Goal: Task Accomplishment & Management: Complete application form

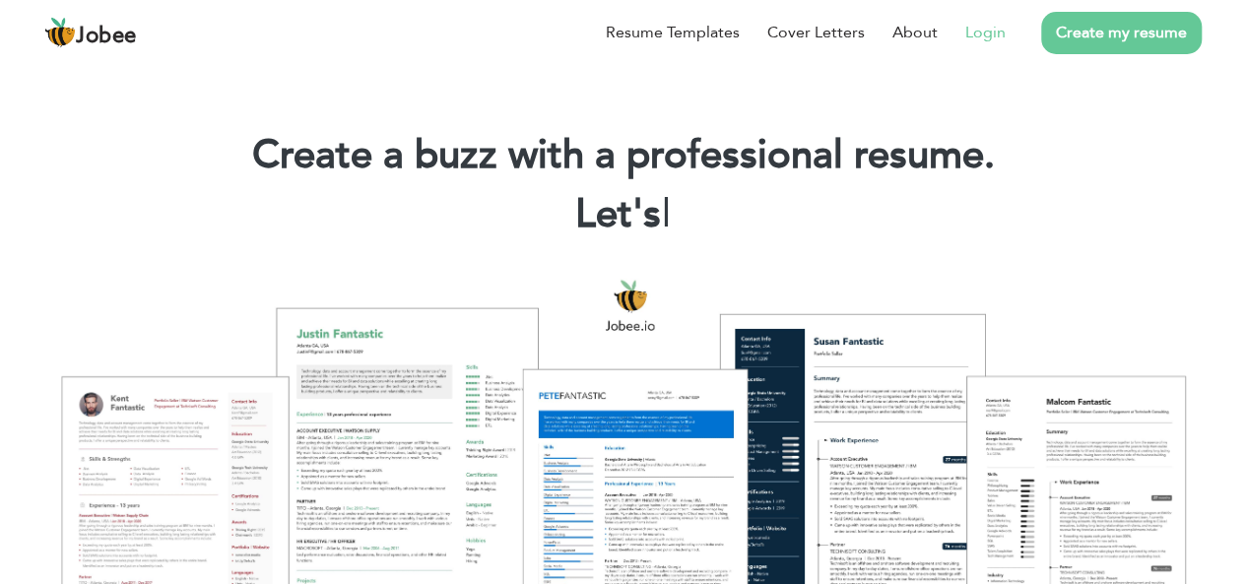
click at [995, 33] on link "Login" at bounding box center [985, 33] width 40 height 24
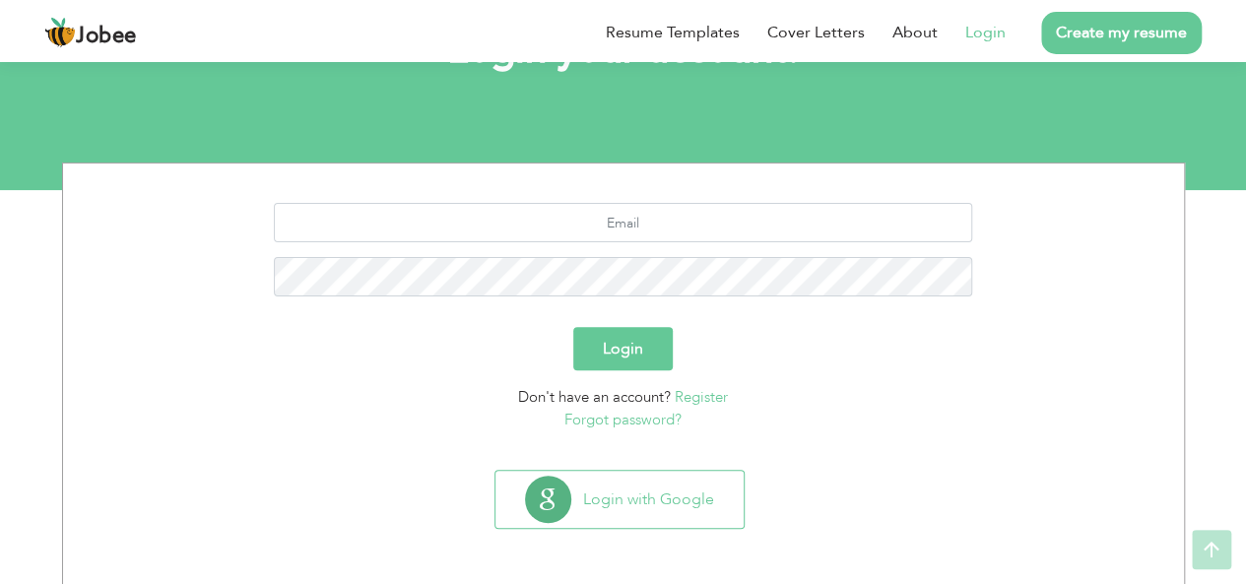
scroll to position [163, 0]
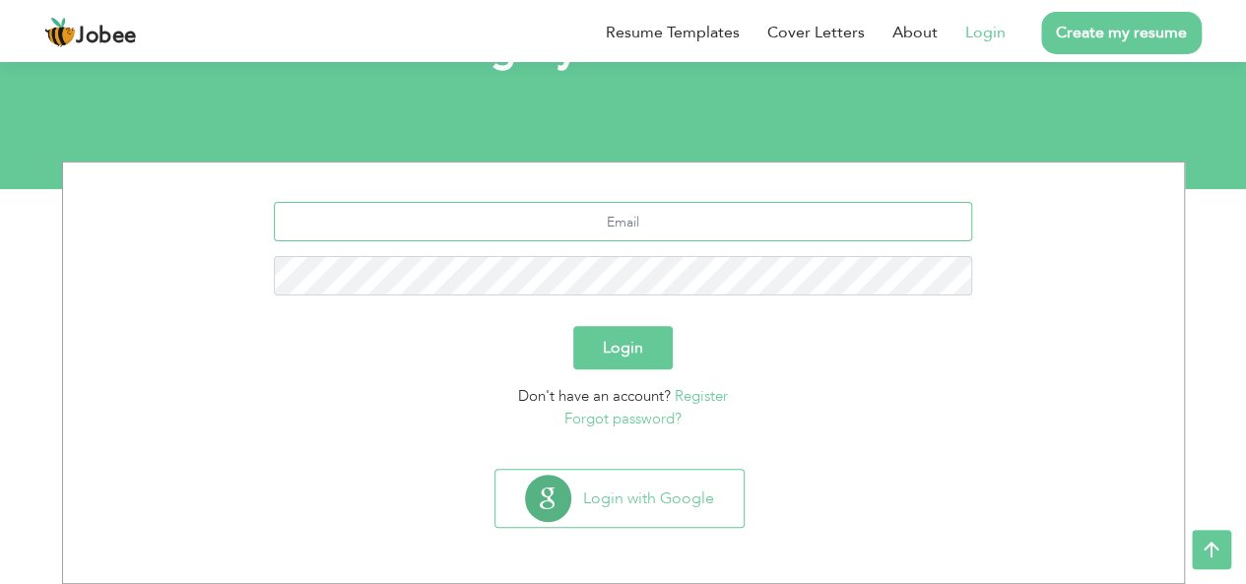
click at [665, 220] on input "text" at bounding box center [623, 221] width 698 height 39
type input "waleedahmad9700@gmail.com"
click at [573, 326] on button "Login" at bounding box center [622, 347] width 99 height 43
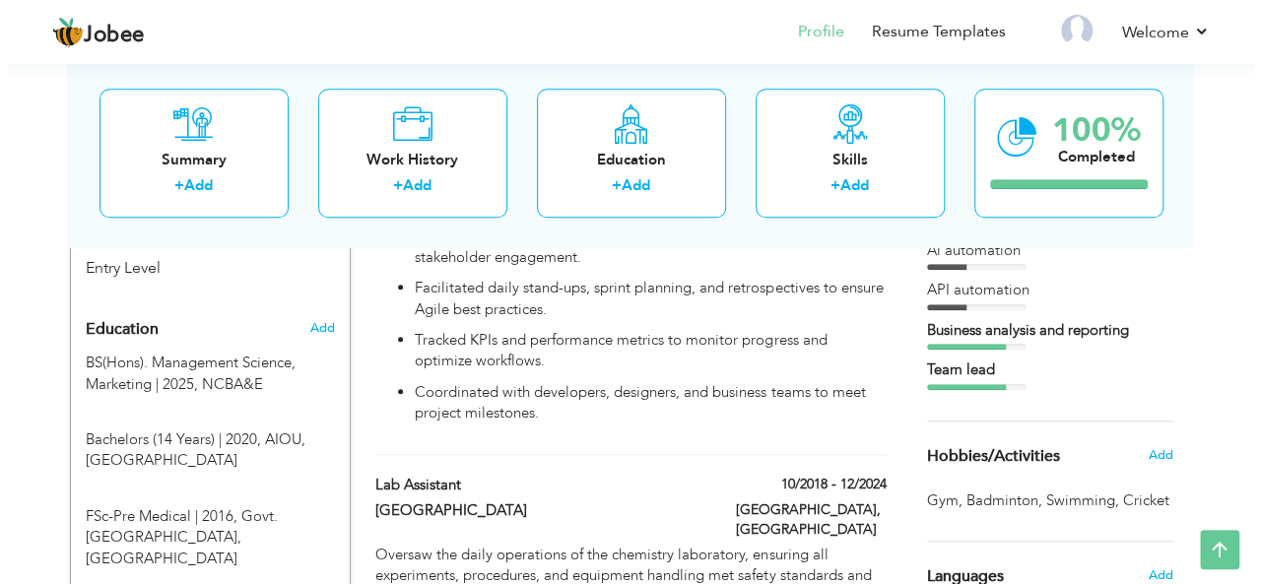
scroll to position [806, 0]
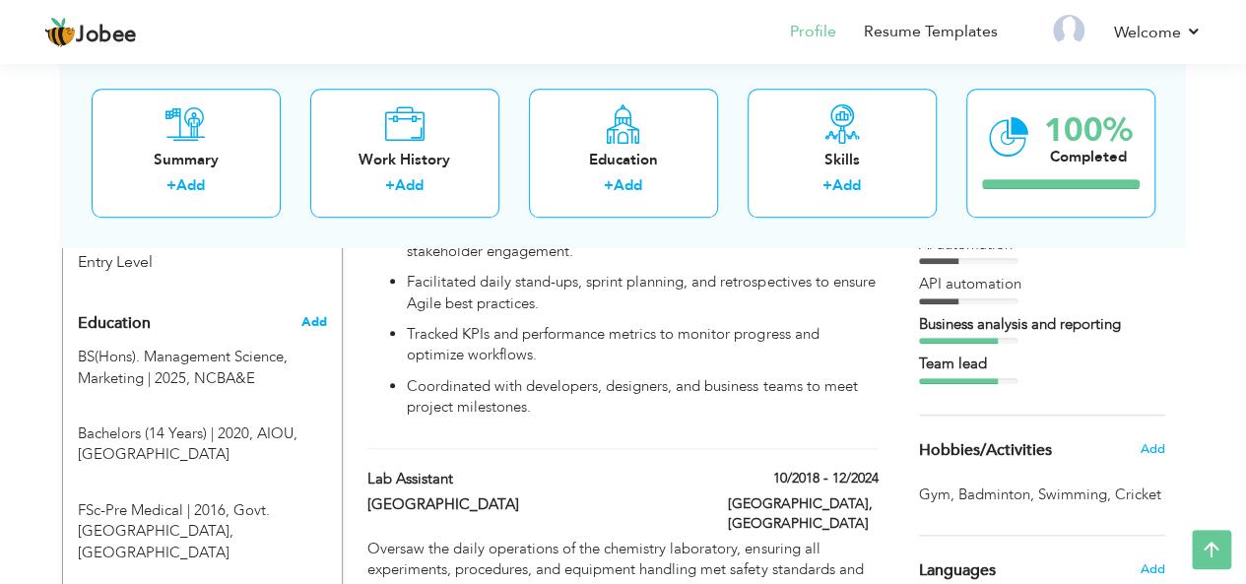
click at [312, 313] on span "Add" at bounding box center [313, 322] width 26 height 18
radio input "true"
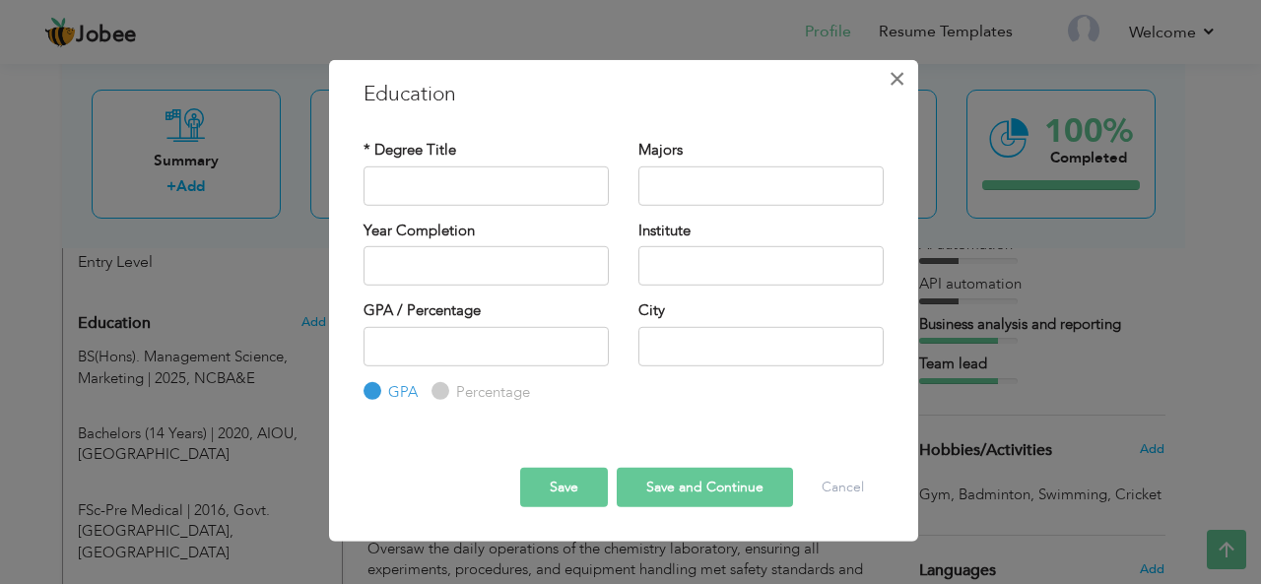
click at [898, 76] on span "×" at bounding box center [896, 77] width 17 height 35
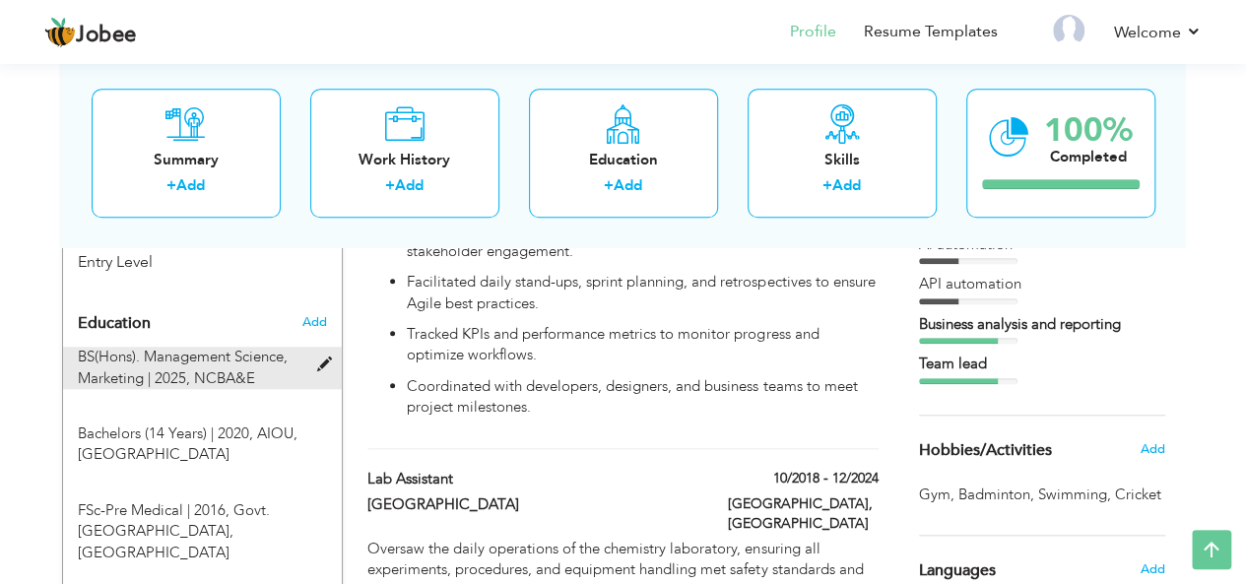
click at [317, 358] on span at bounding box center [328, 365] width 25 height 15
type input "BS(Hons). Management Science"
type input "Marketing"
type input "2025"
type input "NCBA&E"
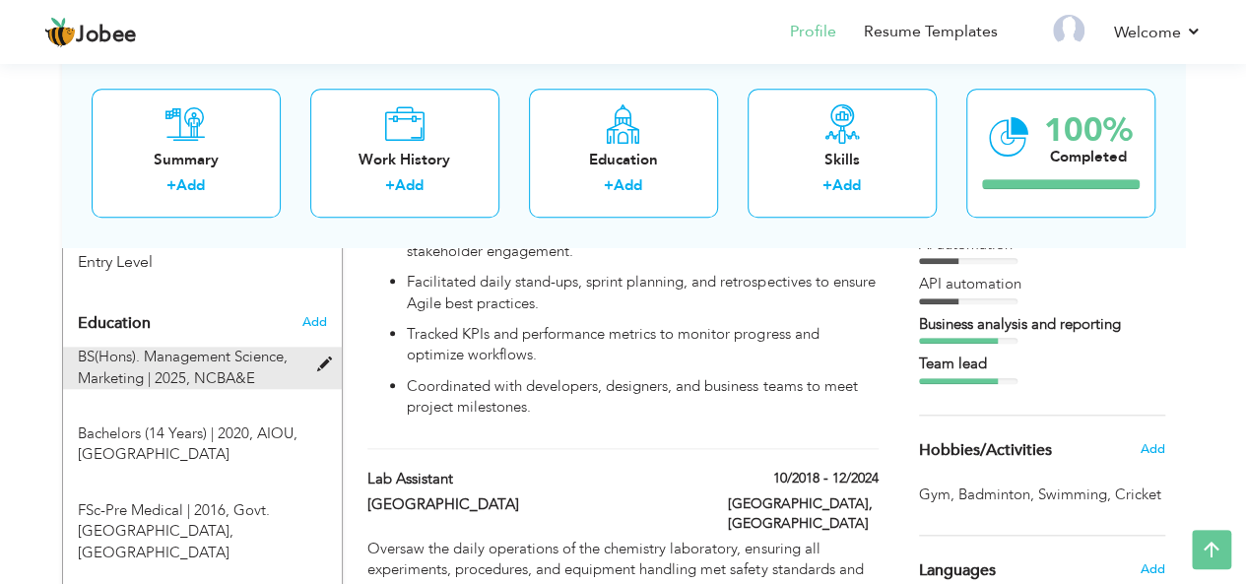
type input "3.6"
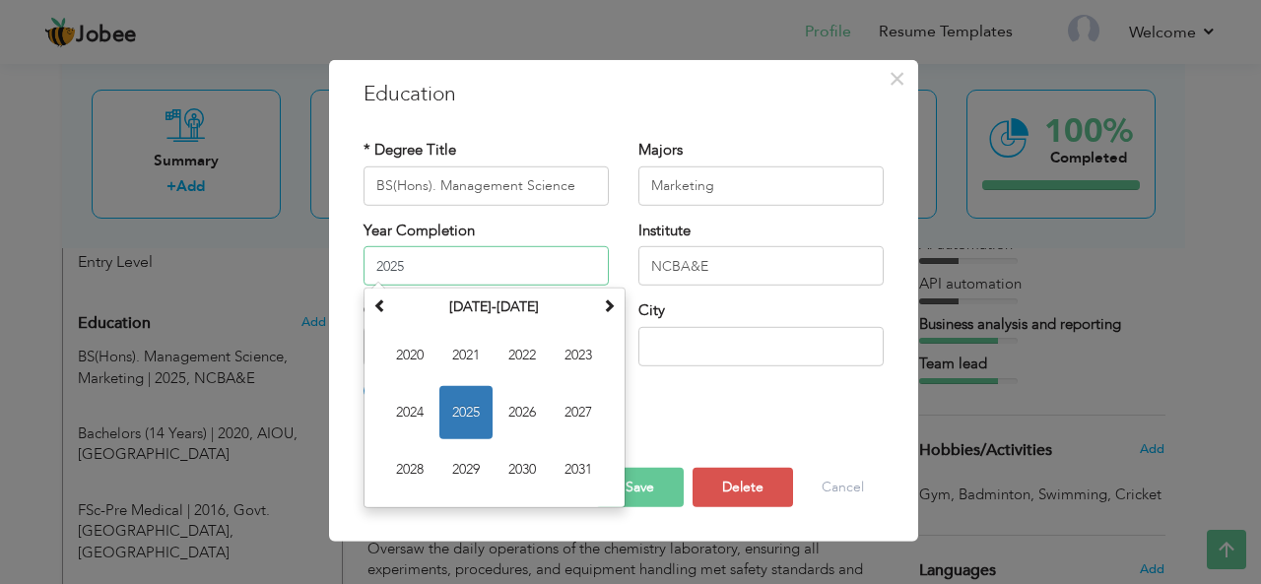
click at [449, 274] on input "2025" at bounding box center [485, 265] width 245 height 39
click at [764, 413] on div "* Degree Title BS(Hons). Management Science Majors Marketing Year Completion 20…" at bounding box center [624, 271] width 550 height 293
type input "2025"
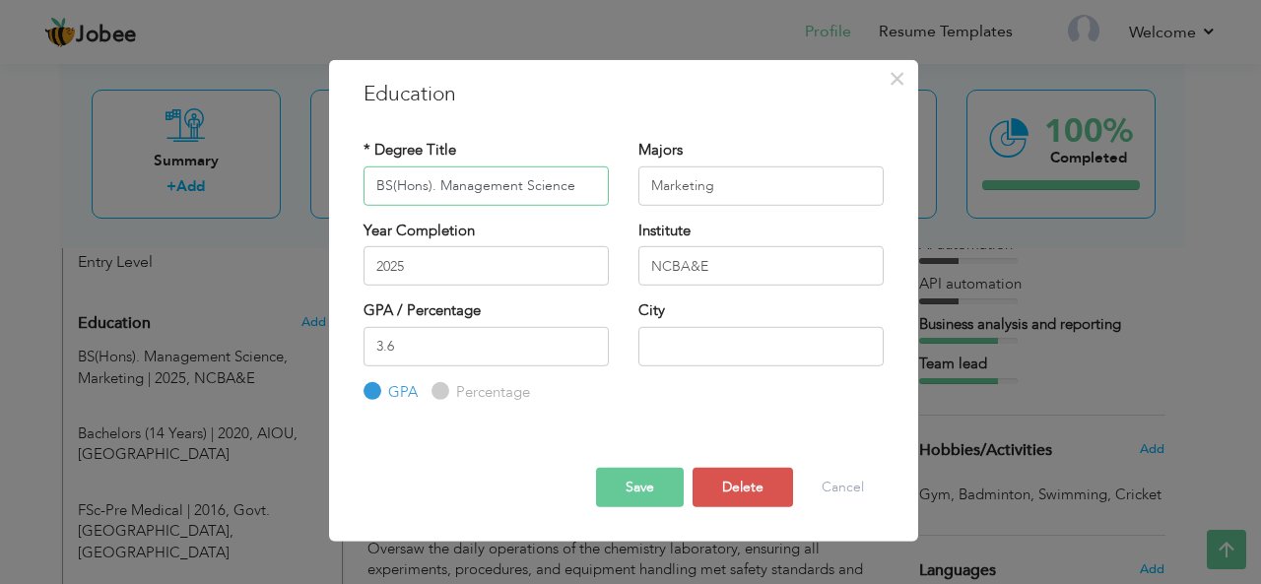
click at [579, 193] on input "BS(Hons). Management Science" at bounding box center [485, 184] width 245 height 39
click at [752, 197] on input "Marketing" at bounding box center [760, 184] width 245 height 39
click at [614, 476] on button "Save" at bounding box center [640, 487] width 88 height 39
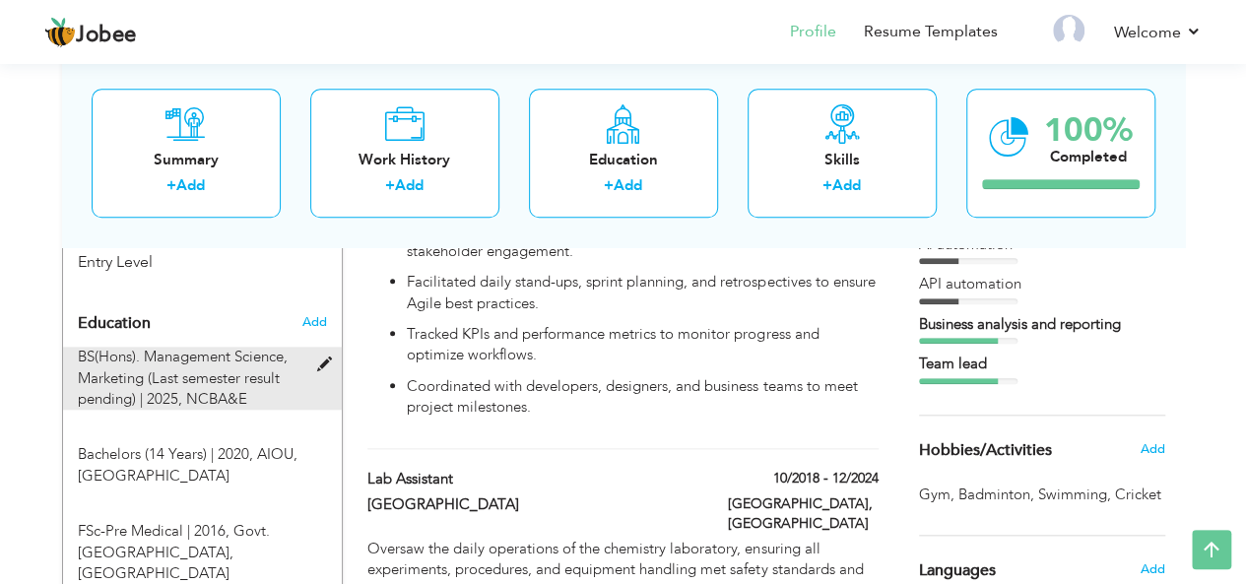
click at [321, 358] on span at bounding box center [328, 365] width 25 height 15
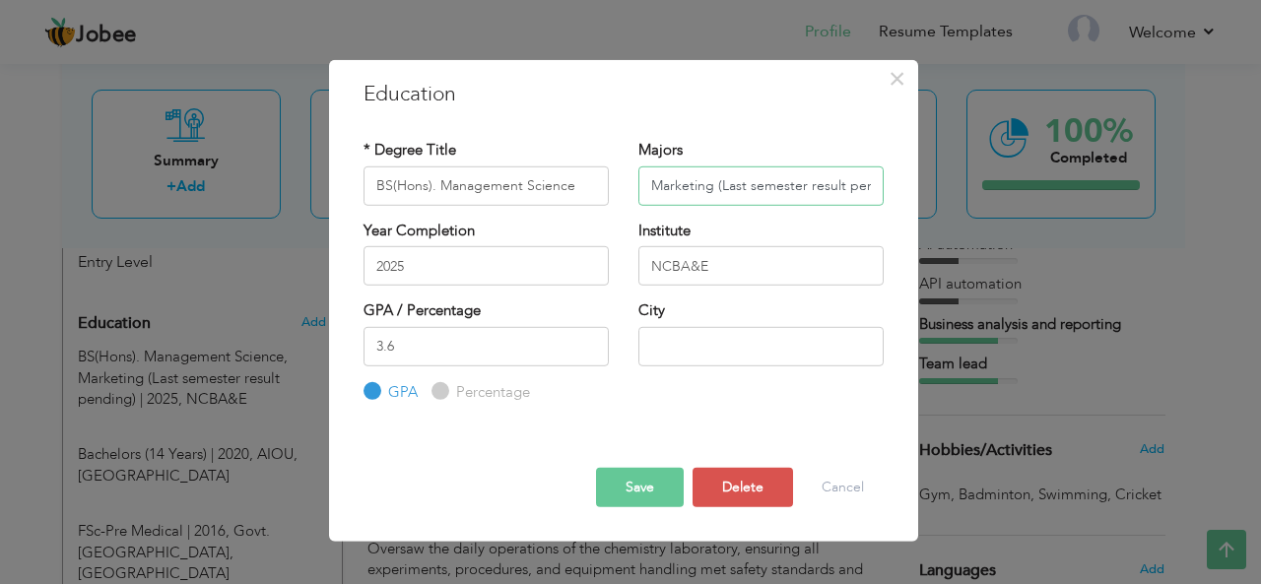
click at [686, 189] on input "Marketing (Last semester result pending)" at bounding box center [760, 184] width 245 height 39
drag, startPoint x: 715, startPoint y: 189, endPoint x: 1028, endPoint y: 145, distance: 316.3
click at [1028, 145] on div "× Education * Degree Title BS(Hons). Management Science Majors Marketing (Last …" at bounding box center [630, 292] width 1261 height 584
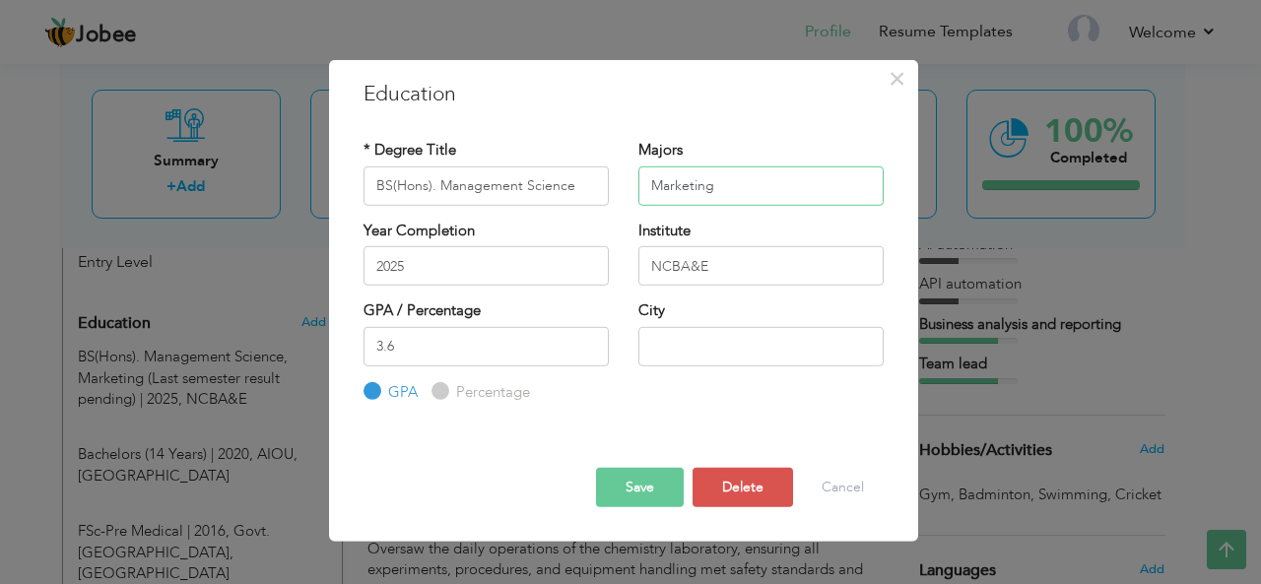
type input "Marketing"
click at [759, 273] on input "NCBA&E" at bounding box center [760, 265] width 245 height 39
click at [783, 271] on input "NCBA&E (Last Semester result Pending)" at bounding box center [760, 265] width 245 height 39
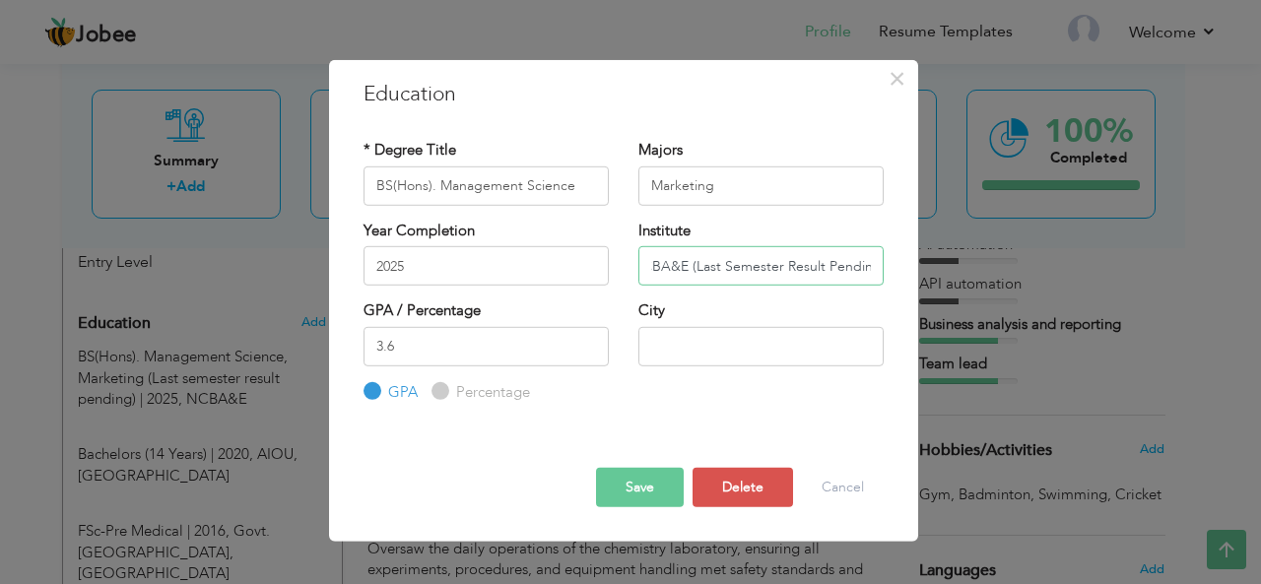
type input "NCBA&E (Last Semester Result Pending)"
click at [613, 491] on button "Save" at bounding box center [640, 487] width 88 height 39
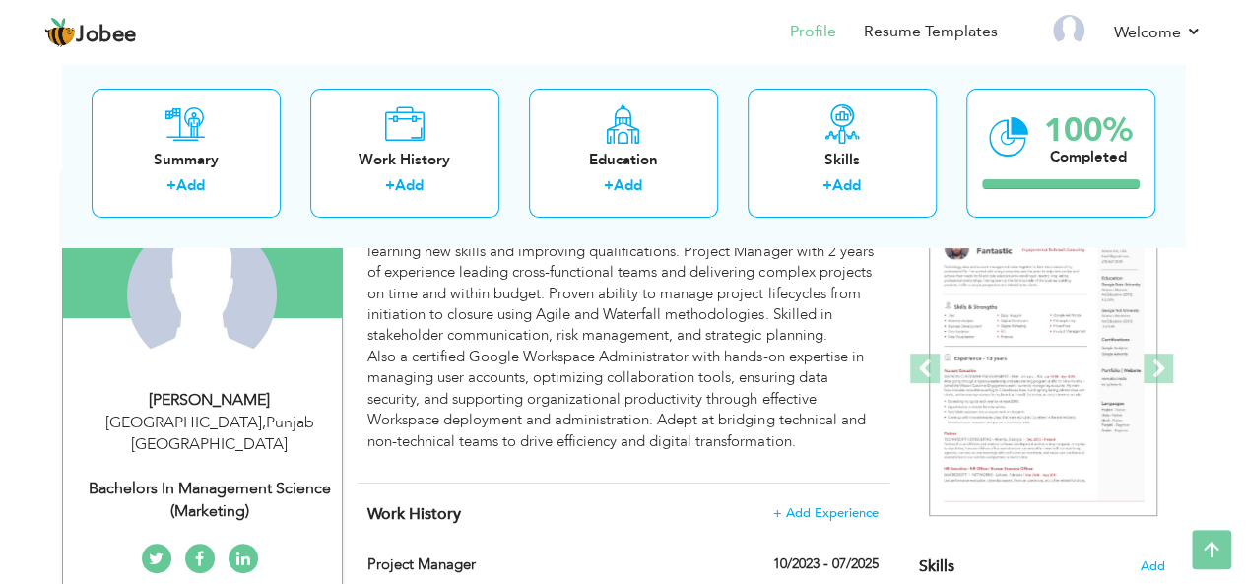
scroll to position [0, 0]
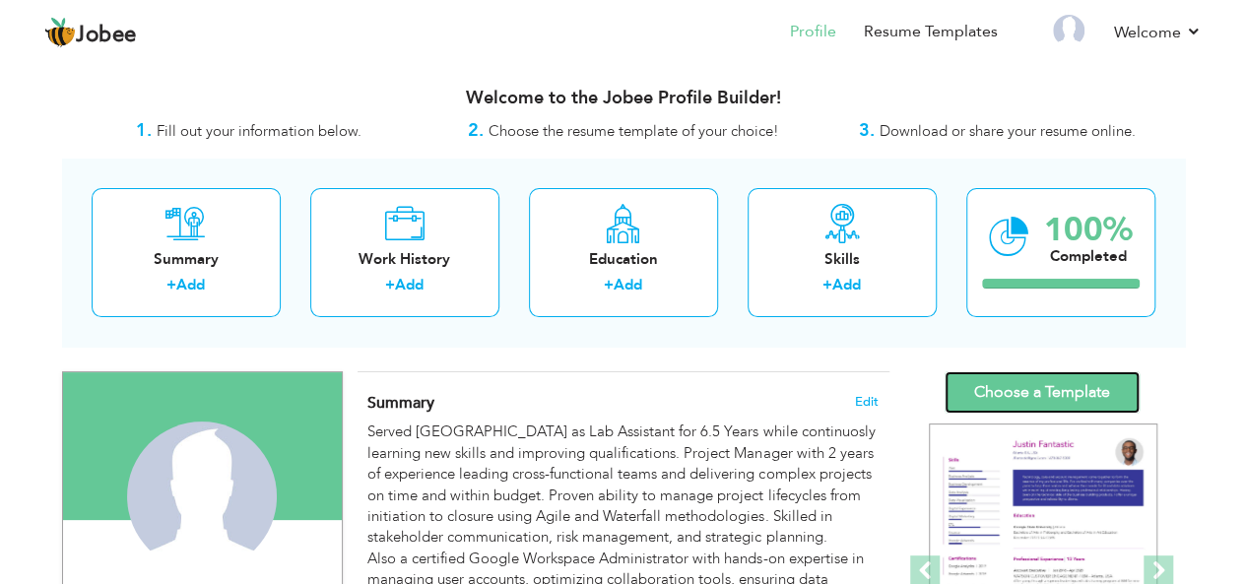
click at [970, 390] on link "Choose a Template" at bounding box center [1041, 392] width 195 height 42
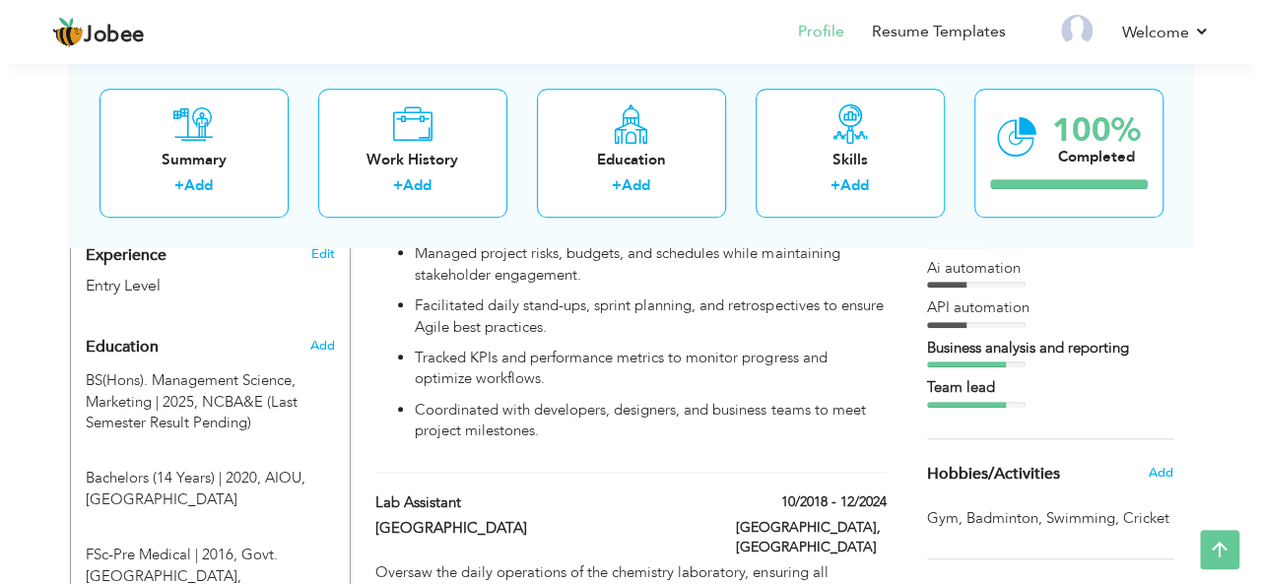
scroll to position [793, 0]
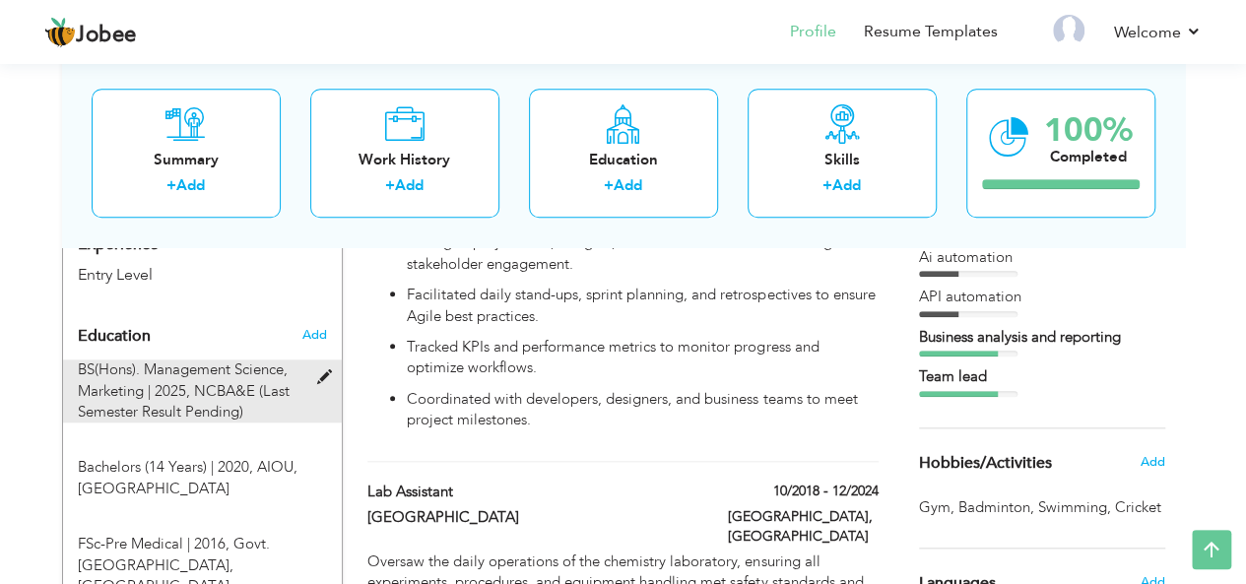
click at [321, 370] on span at bounding box center [328, 377] width 25 height 15
type input "BS(Hons). Management Science"
type input "Marketing"
type input "2025"
type input "NCBA&E (Last Semester Result Pending)"
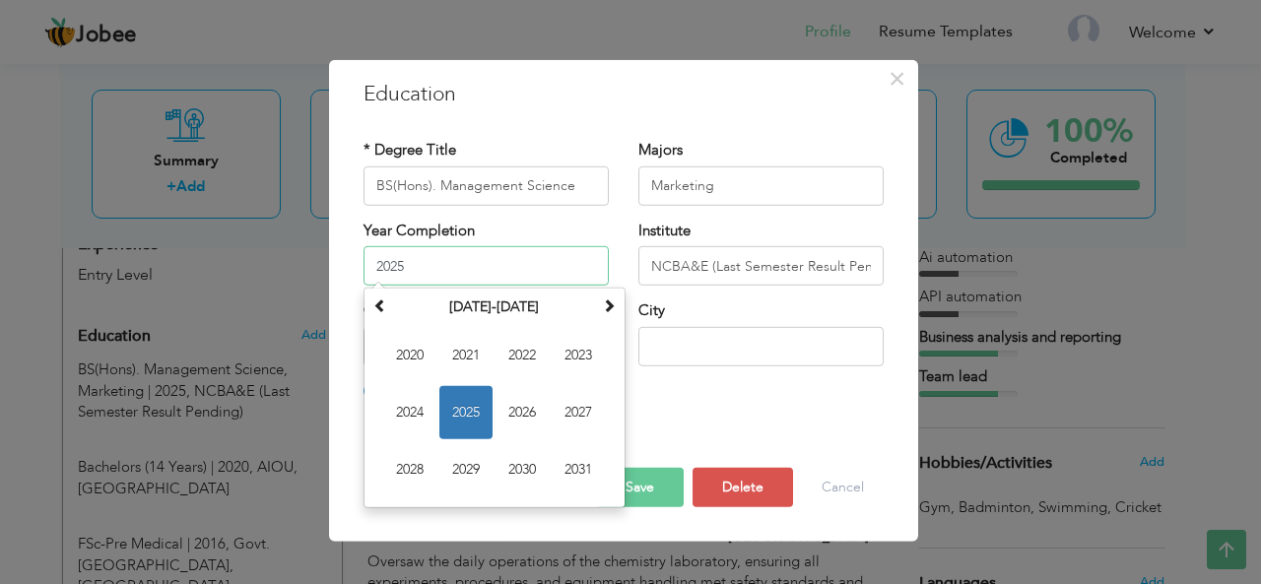
drag, startPoint x: 386, startPoint y: 276, endPoint x: 364, endPoint y: 275, distance: 21.7
click at [364, 275] on input "2025" at bounding box center [485, 265] width 245 height 39
click at [743, 179] on input "Marketing" at bounding box center [760, 184] width 245 height 39
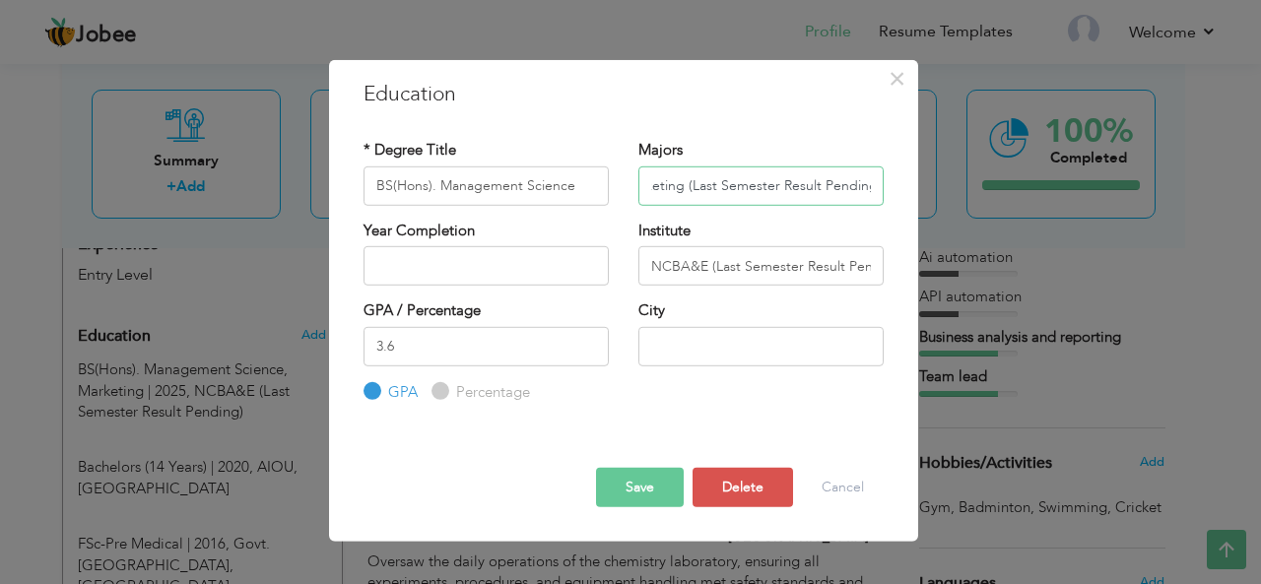
scroll to position [0, 33]
drag, startPoint x: 775, startPoint y: 186, endPoint x: 864, endPoint y: 186, distance: 88.6
click at [864, 186] on input "Marketing (Last Semester Result Pending)" at bounding box center [760, 184] width 245 height 39
type input "Marketing (Last Semester Viva Result Pending)"
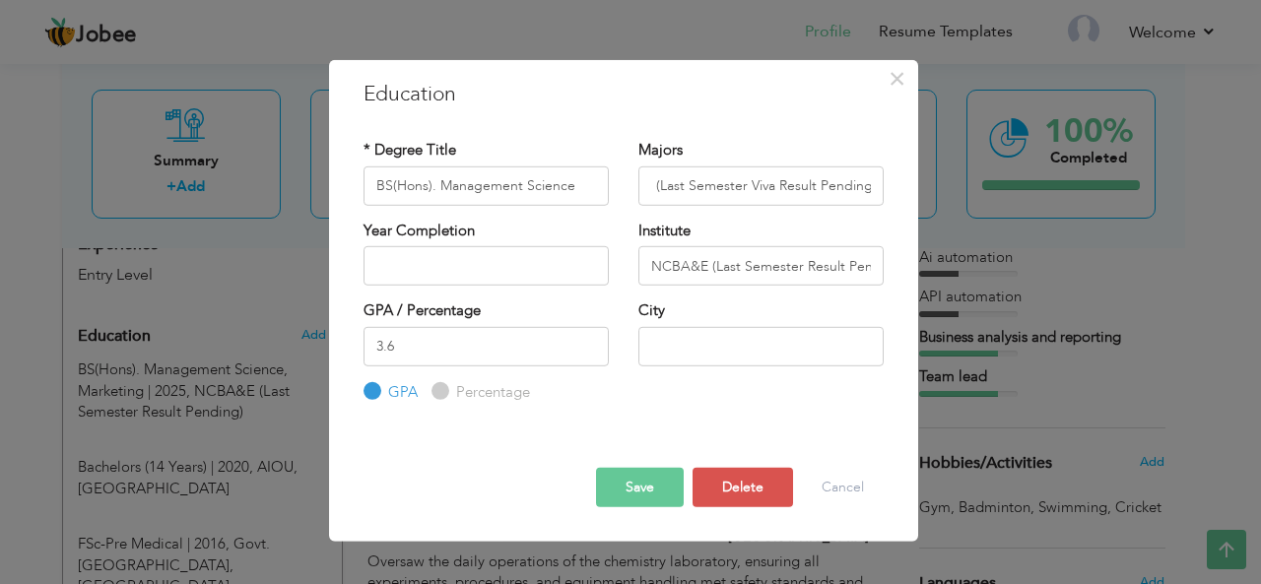
click at [639, 480] on button "Save" at bounding box center [640, 487] width 88 height 39
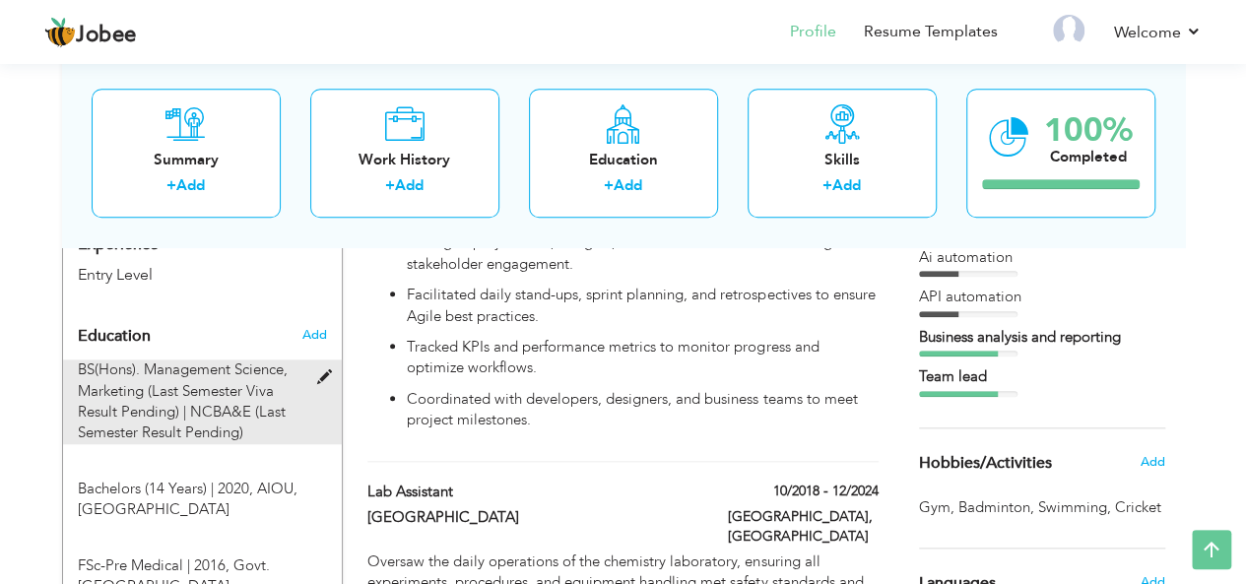
click at [319, 370] on span at bounding box center [328, 377] width 25 height 15
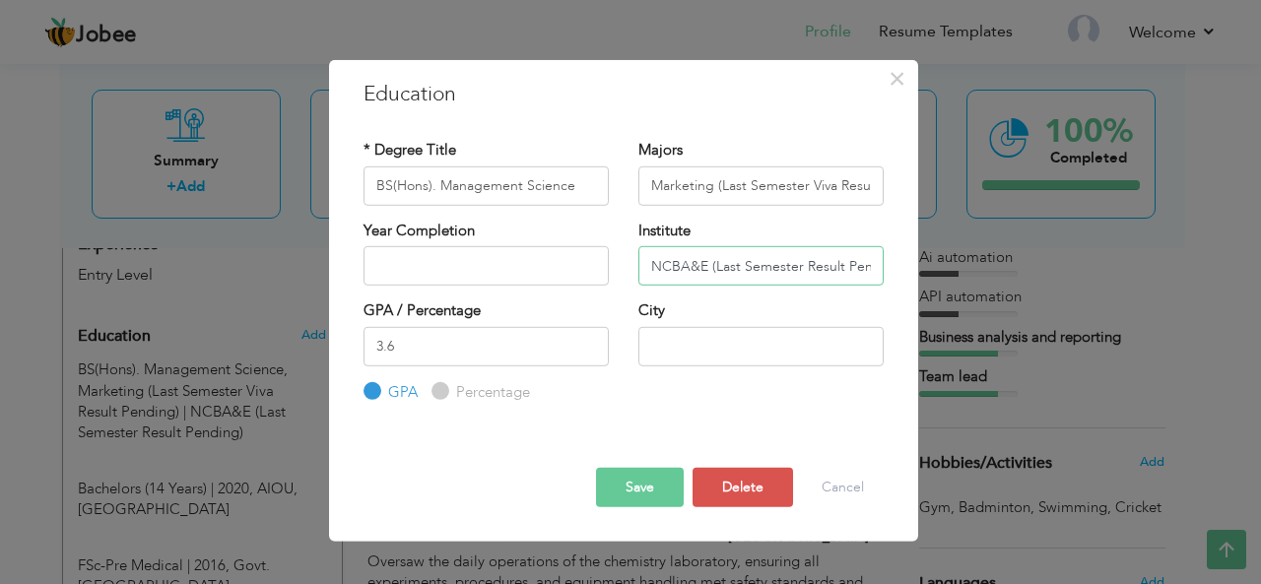
scroll to position [0, 28]
drag, startPoint x: 710, startPoint y: 268, endPoint x: 917, endPoint y: 253, distance: 207.4
click at [917, 253] on div "× Education * Degree Title BS(Hons). Management Science Majors Marketing (Last …" at bounding box center [623, 300] width 589 height 483
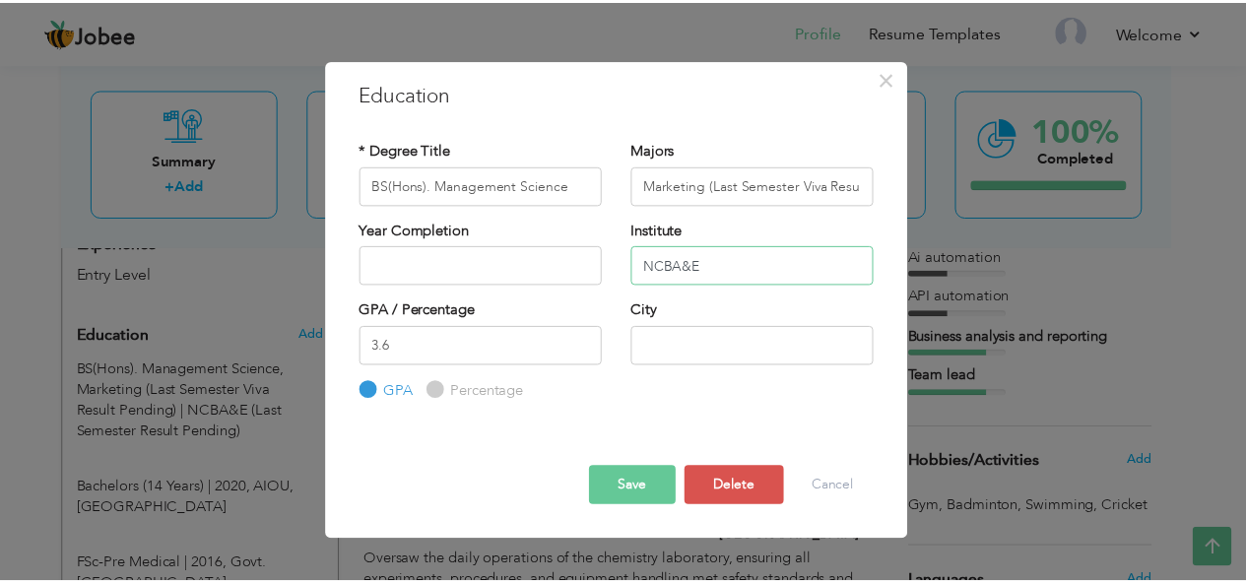
scroll to position [0, 0]
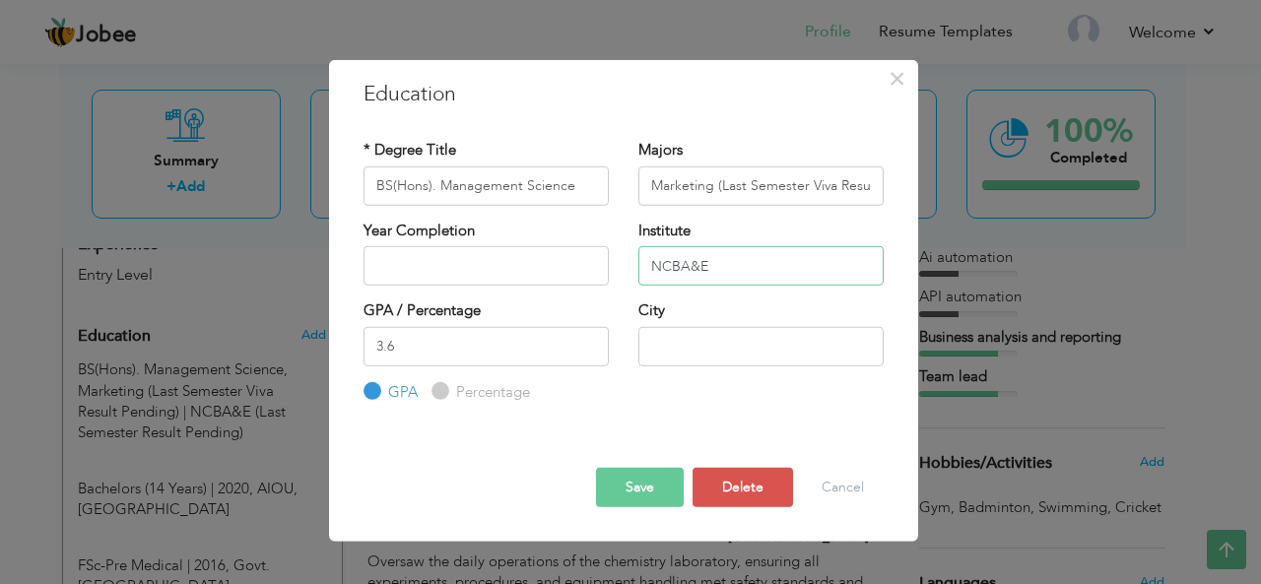
type input "NCBA&E"
click at [627, 484] on button "Save" at bounding box center [640, 487] width 88 height 39
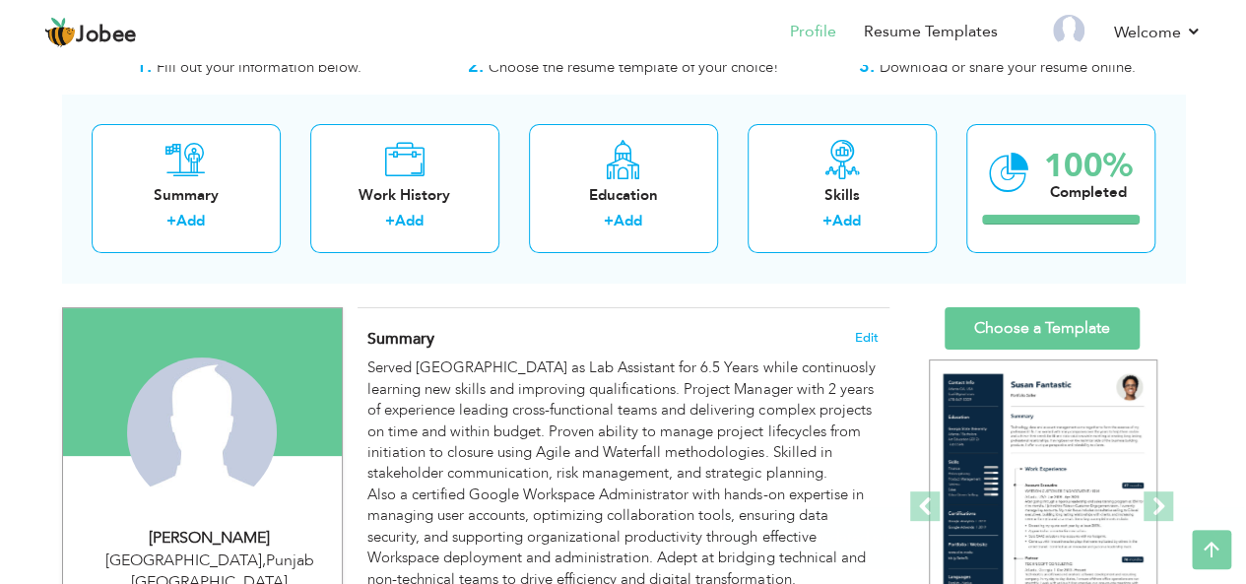
scroll to position [43, 0]
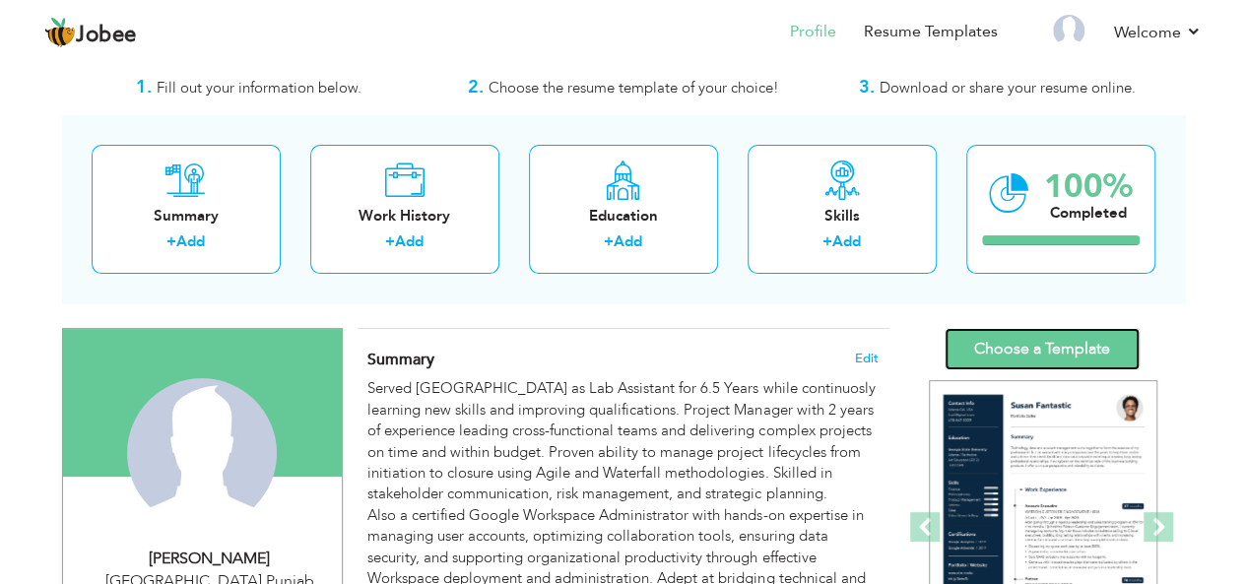
click at [989, 339] on link "Choose a Template" at bounding box center [1041, 349] width 195 height 42
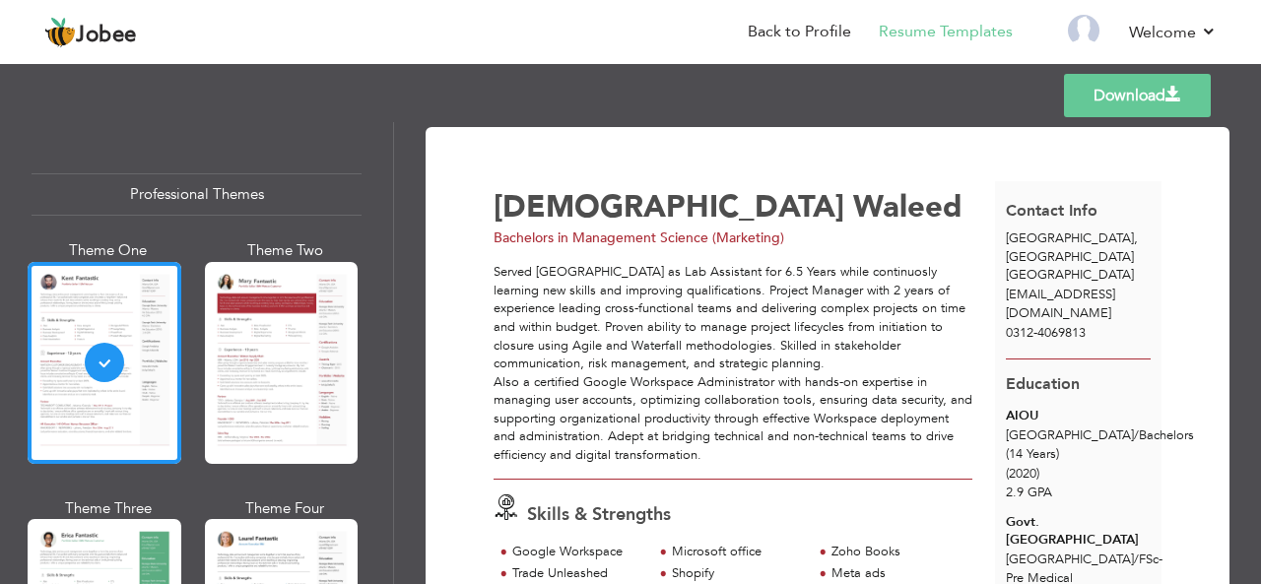
click at [1131, 88] on link "Download" at bounding box center [1137, 95] width 147 height 43
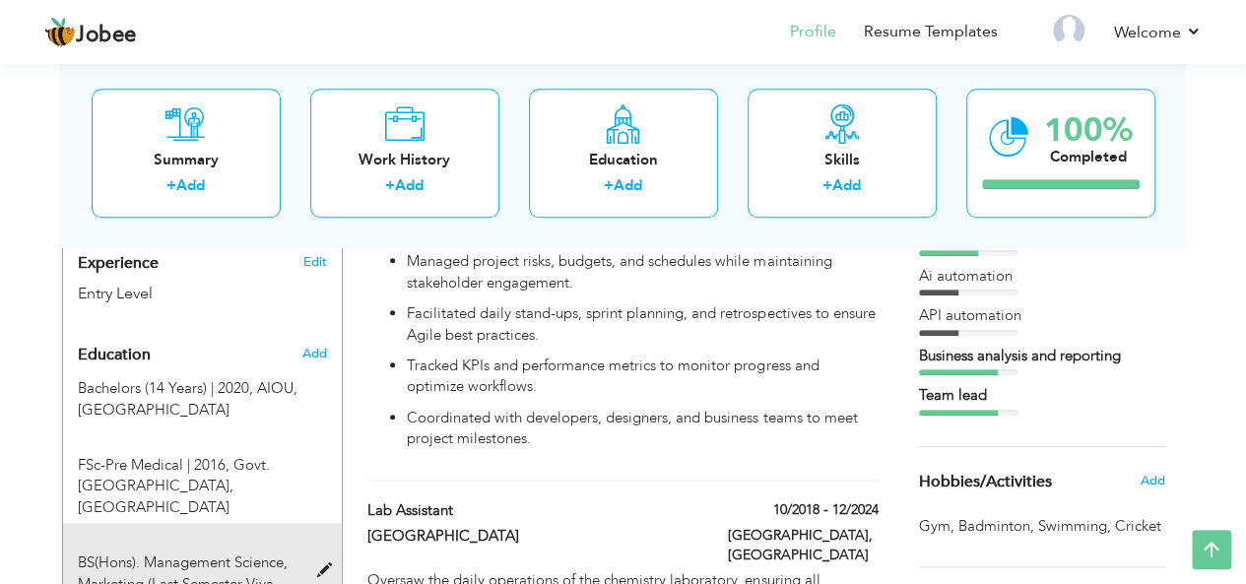
scroll to position [823, 0]
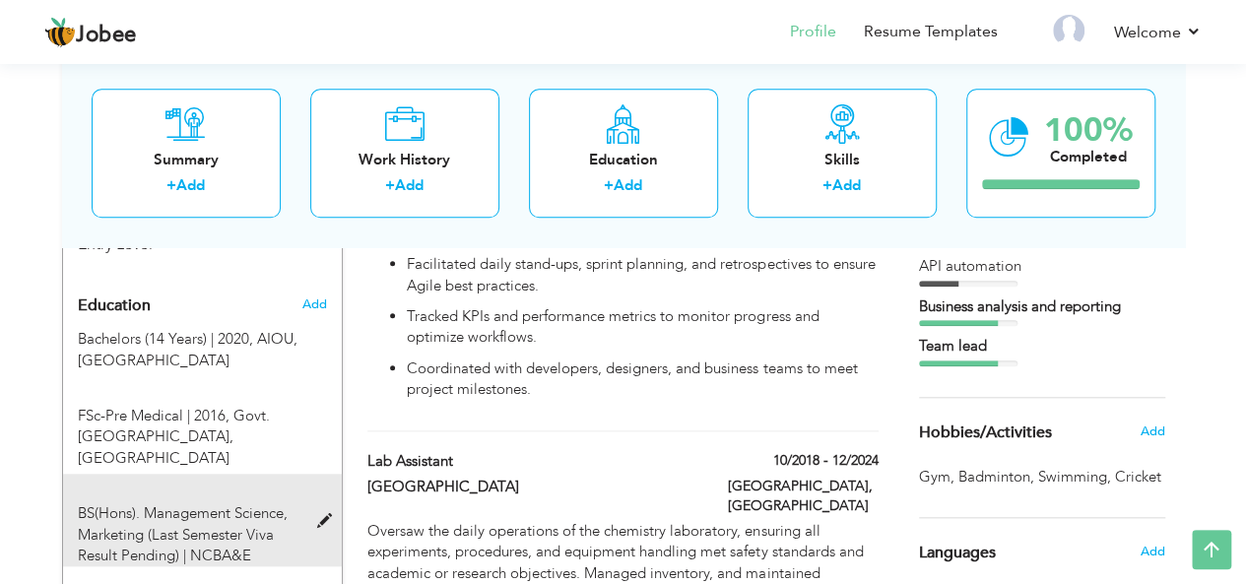
click at [318, 514] on span at bounding box center [328, 521] width 25 height 15
type input "BS(Hons). Management Science"
type input "Marketing (Last Semester Viva Result Pending)"
type input "NCBA&E"
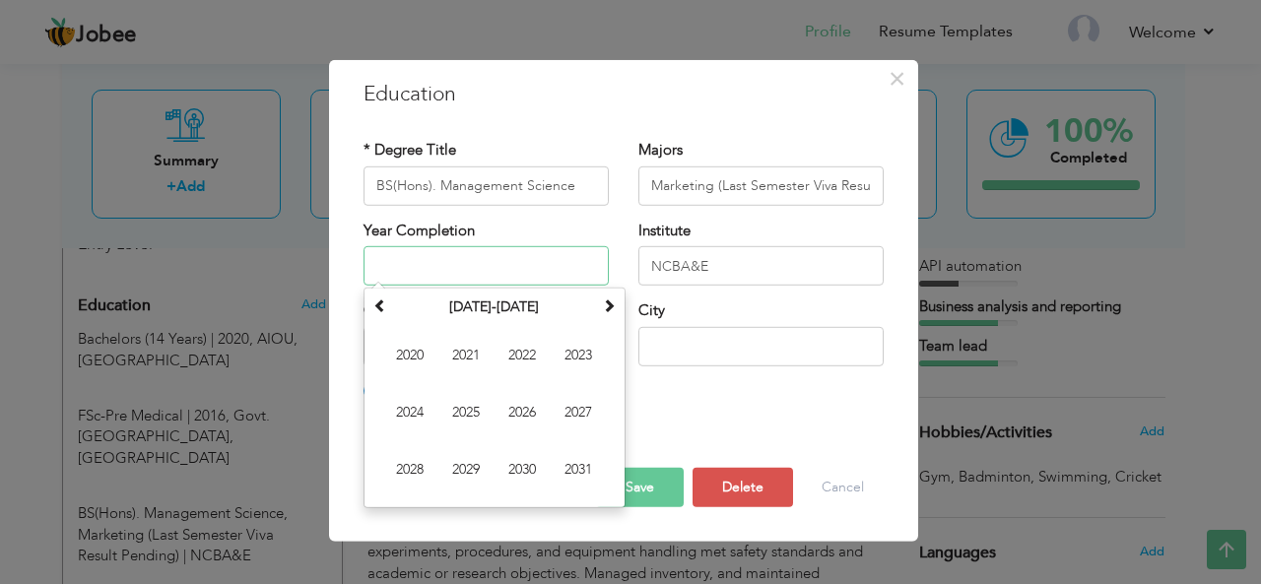
drag, startPoint x: 577, startPoint y: 266, endPoint x: 452, endPoint y: 263, distance: 125.1
click at [452, 263] on input "text" at bounding box center [485, 265] width 245 height 39
click at [464, 406] on span "2025" at bounding box center [465, 412] width 53 height 53
type input "2025"
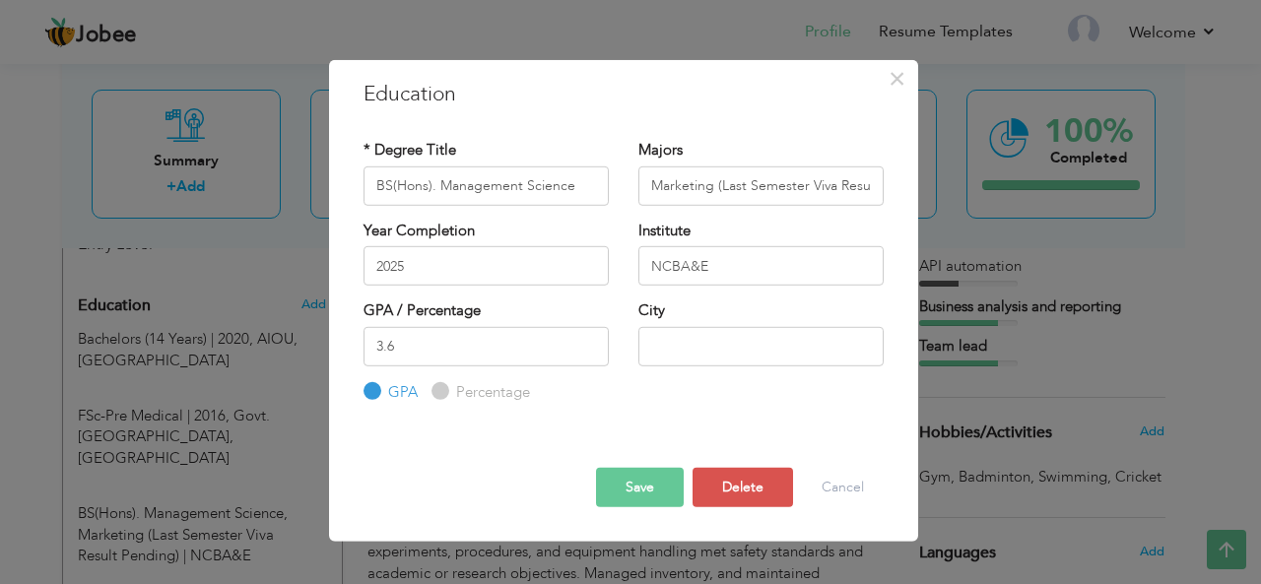
click at [660, 487] on button "Save" at bounding box center [640, 487] width 88 height 39
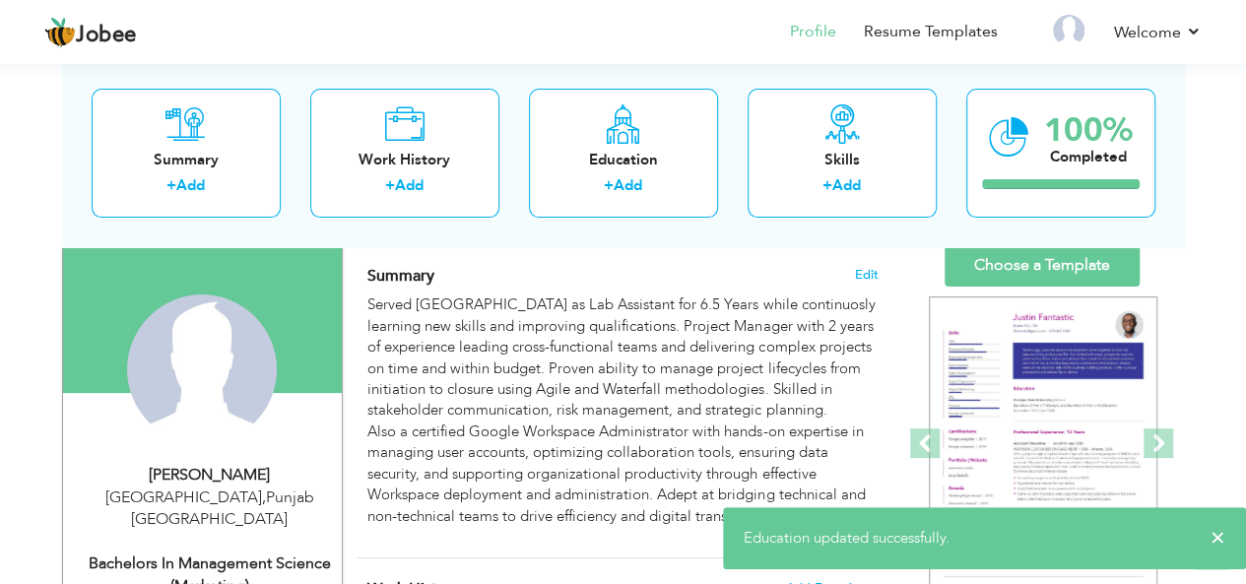
scroll to position [102, 0]
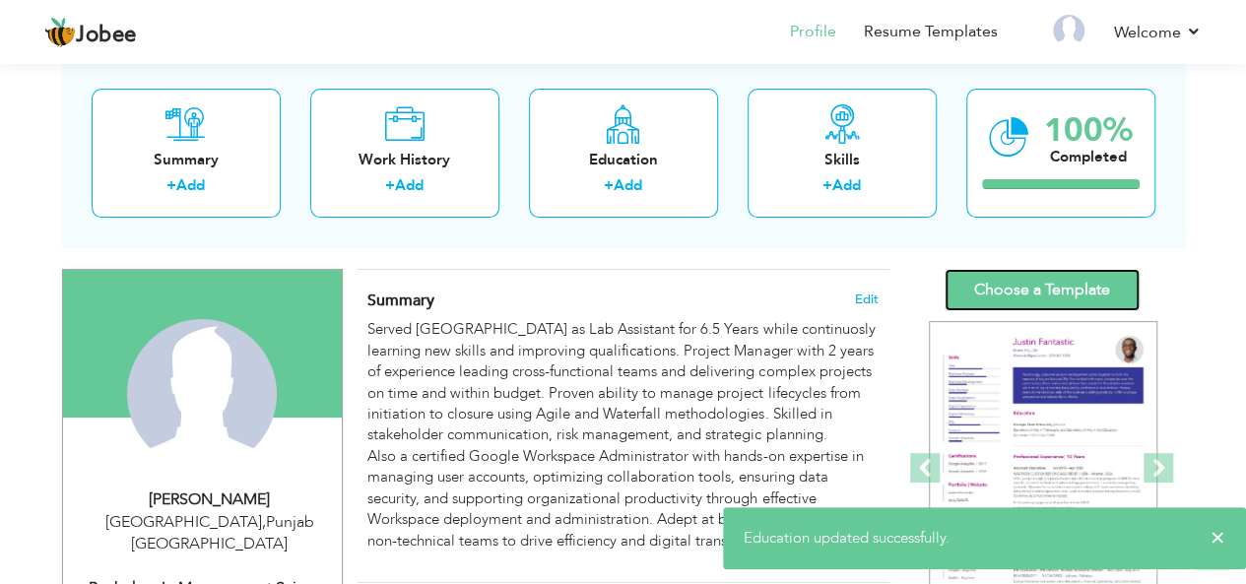
click at [1028, 285] on link "Choose a Template" at bounding box center [1041, 290] width 195 height 42
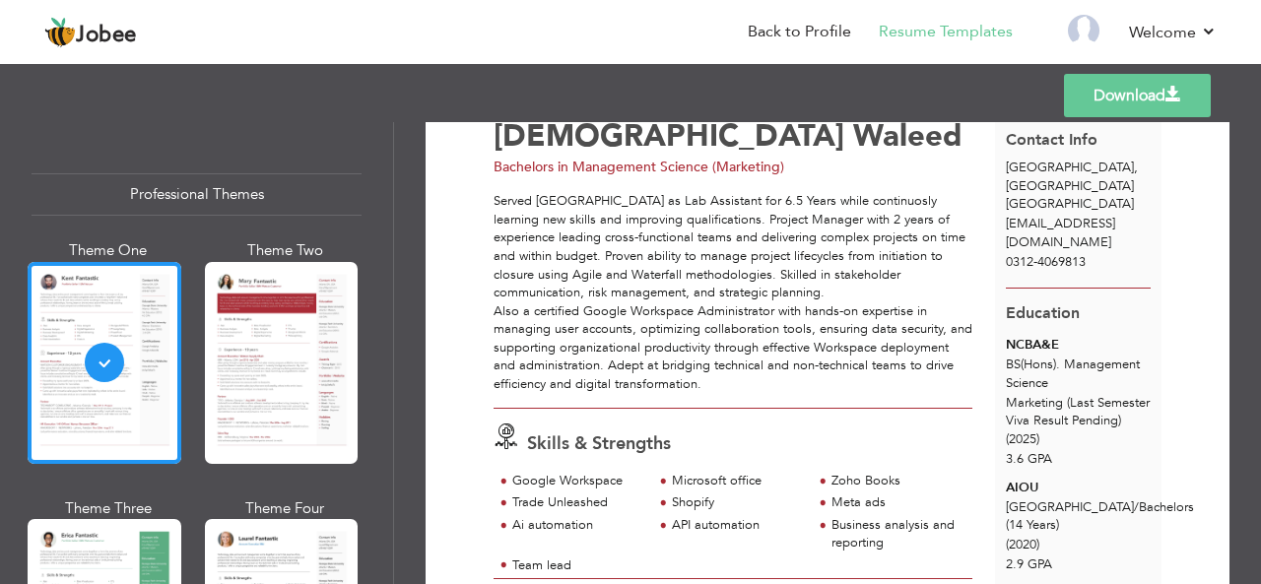
scroll to position [74, 0]
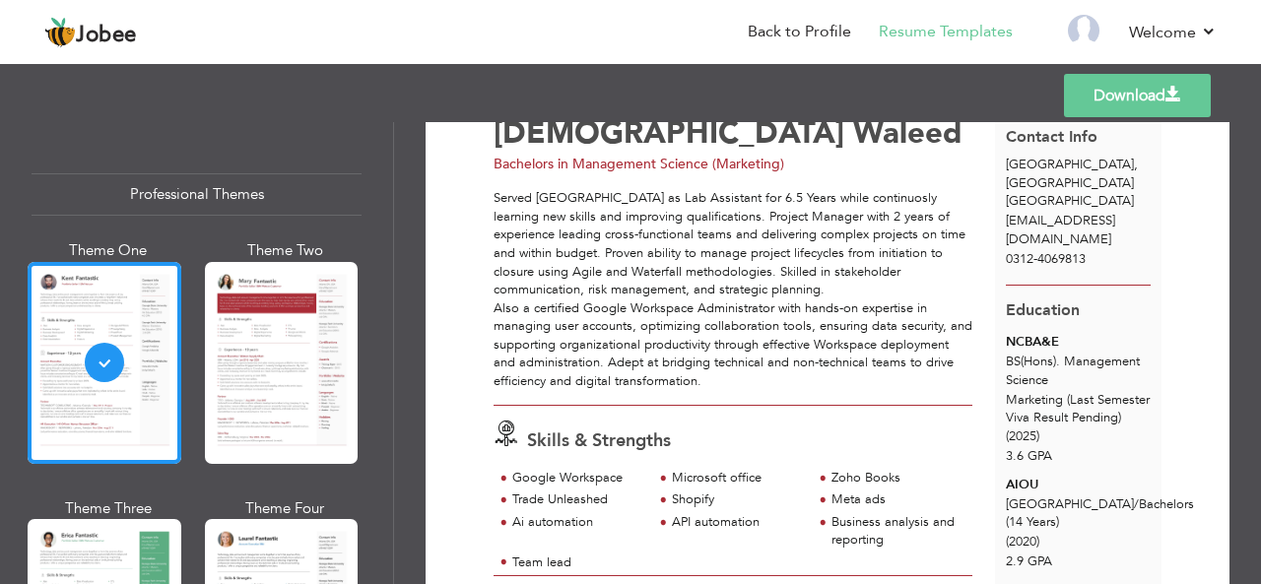
click at [1098, 104] on link "Download" at bounding box center [1137, 95] width 147 height 43
